Goal: Navigation & Orientation: Find specific page/section

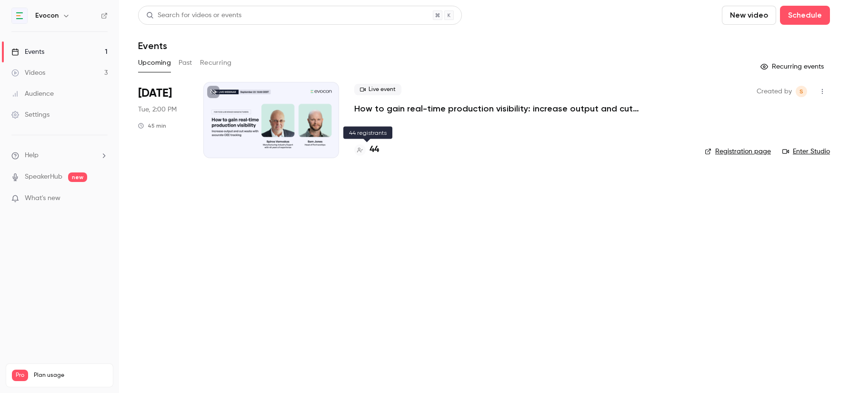
click at [376, 152] on h4 "44" at bounding box center [375, 149] width 10 height 13
